Goal: Navigation & Orientation: Understand site structure

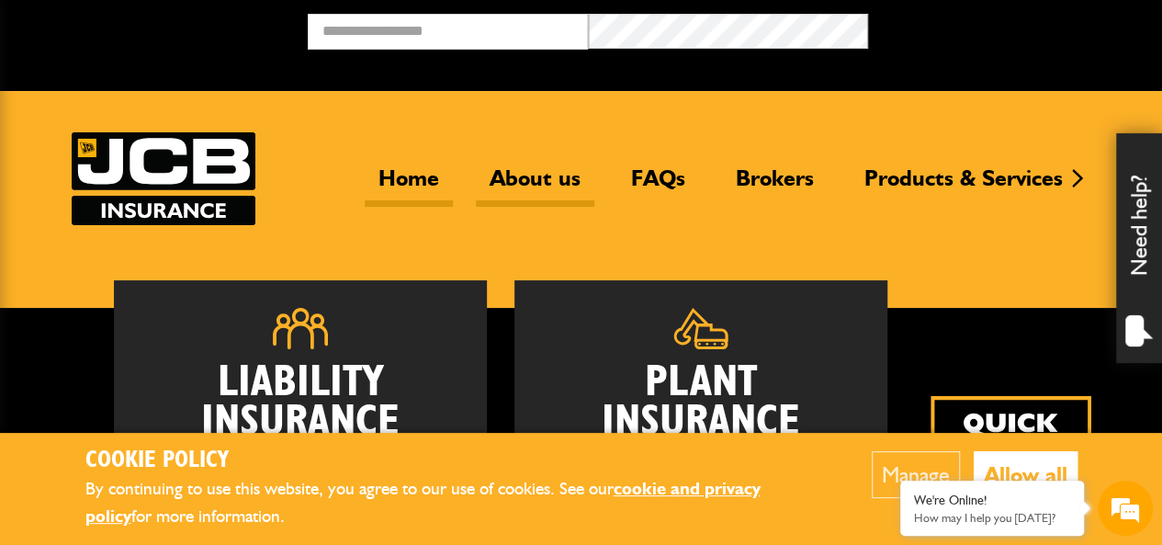
click at [542, 183] on link "About us" at bounding box center [535, 185] width 119 height 42
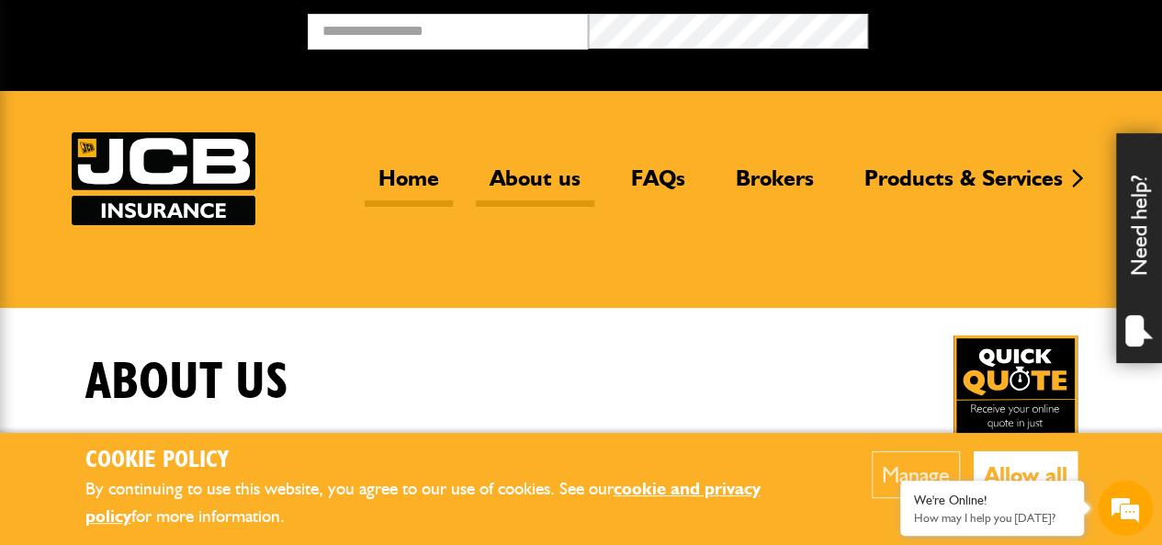
click at [399, 183] on link "Home" at bounding box center [409, 185] width 88 height 42
